Goal: Information Seeking & Learning: Learn about a topic

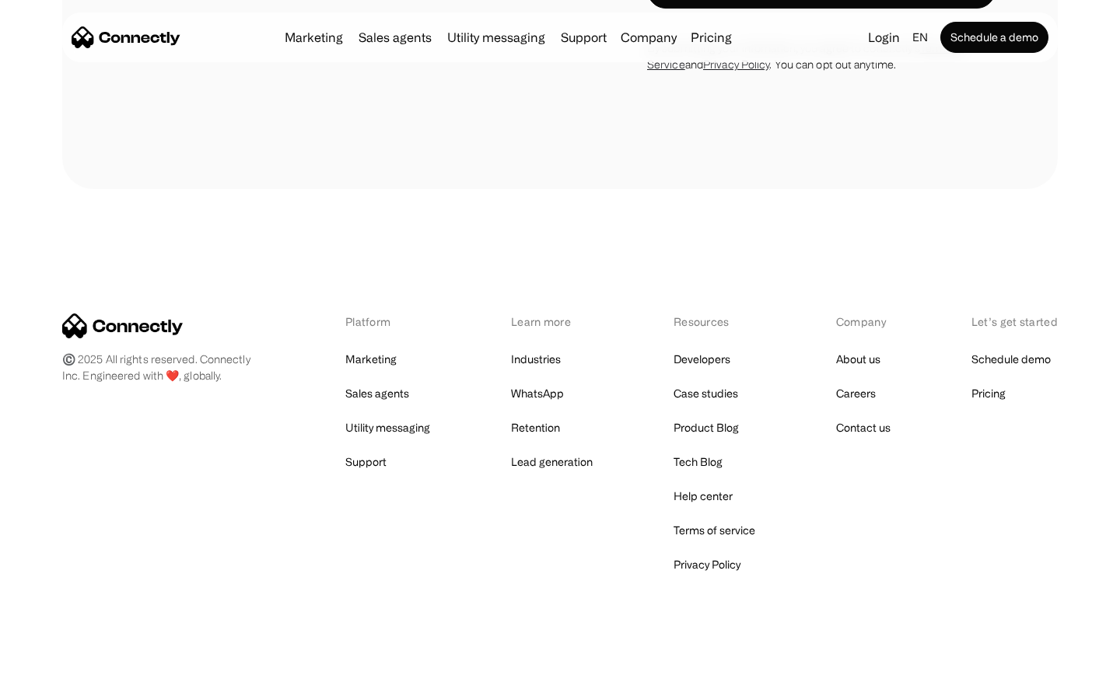
scroll to position [4749, 0]
